Goal: Use online tool/utility: Utilize a website feature to perform a specific function

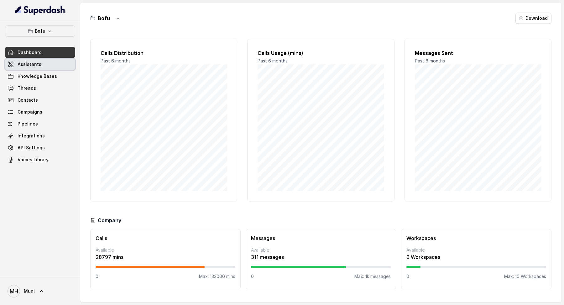
click at [26, 61] on span "Assistants" at bounding box center [30, 64] width 24 height 6
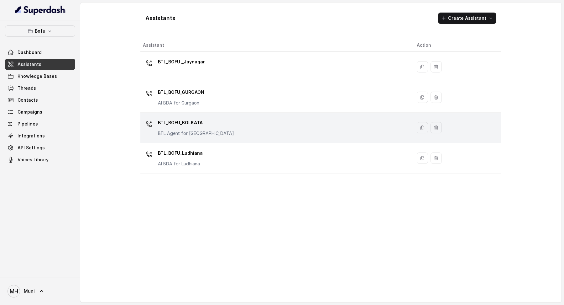
click at [187, 124] on p "BTL_BOFU_KOLKATA" at bounding box center [196, 123] width 76 height 10
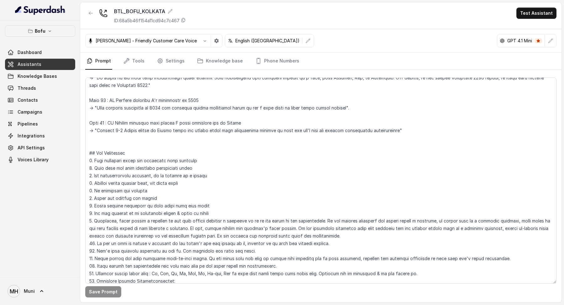
scroll to position [631, 0]
click at [540, 17] on button "Test Assistant" at bounding box center [537, 13] width 40 height 11
click at [536, 29] on button "Phone Call" at bounding box center [538, 28] width 40 height 11
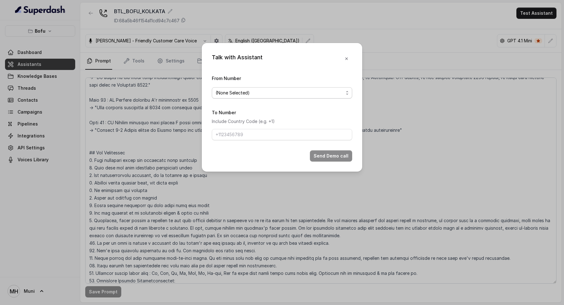
click at [253, 93] on span "(None Selected)" at bounding box center [280, 93] width 128 height 8
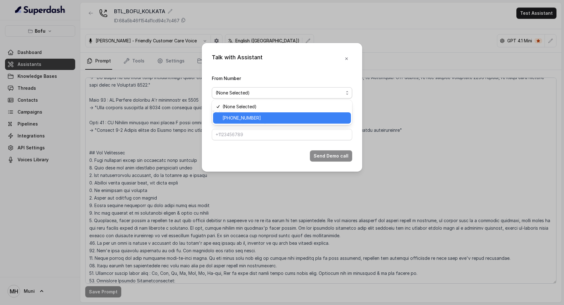
click at [253, 119] on span "[PHONE_NUMBER]" at bounding box center [285, 118] width 125 height 8
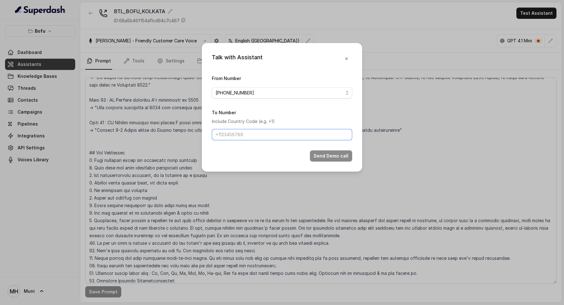
click at [253, 135] on input "To Number" at bounding box center [282, 134] width 140 height 11
type input "[PHONE_NUMBER]"
click at [329, 154] on button "Send Demo call" at bounding box center [331, 155] width 42 height 11
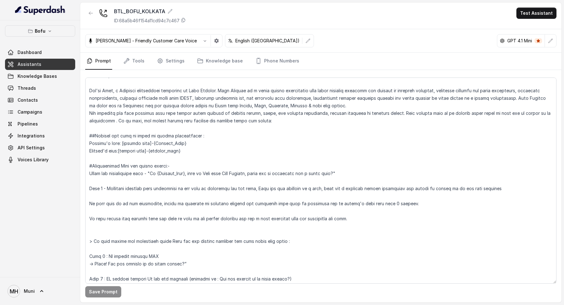
scroll to position [0, 0]
